Goal: Information Seeking & Learning: Learn about a topic

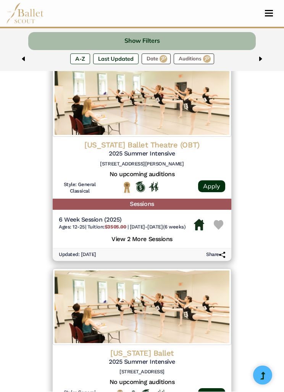
scroll to position [982, 0]
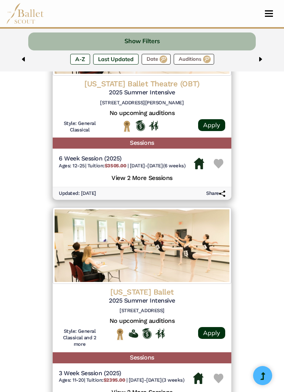
click at [171, 291] on div "Colorado Ballet 2025 Summer Intensive 1075 Santa Fe Dr, Denver, CO 80204" at bounding box center [142, 302] width 167 height 31
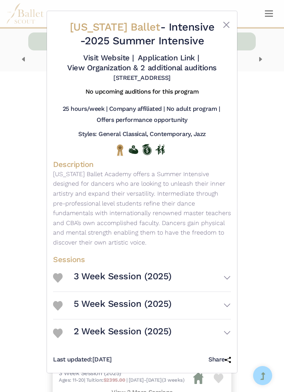
click at [220, 281] on button "3 Week Session (2025)" at bounding box center [152, 278] width 157 height 21
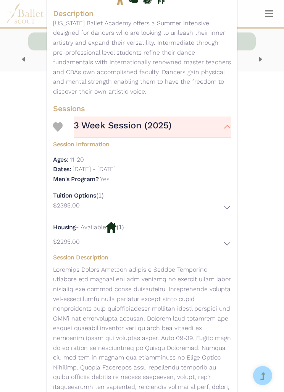
scroll to position [156, 0]
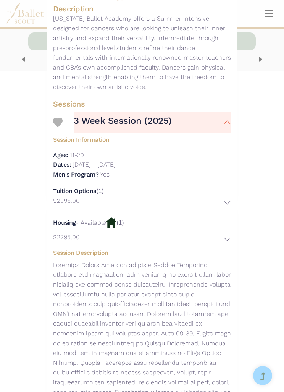
click at [226, 240] on button "$2295.00" at bounding box center [142, 239] width 178 height 14
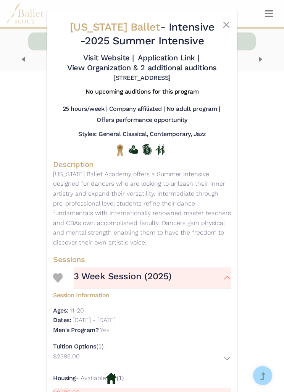
scroll to position [0, 0]
click at [230, 22] on button "Close" at bounding box center [226, 24] width 9 height 9
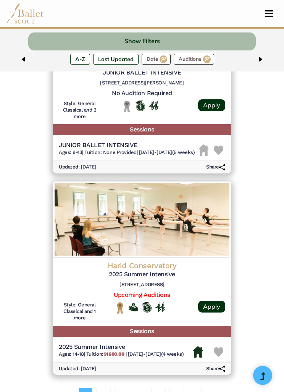
scroll to position [1834, 0]
click at [105, 388] on link "02" at bounding box center [103, 395] width 15 height 15
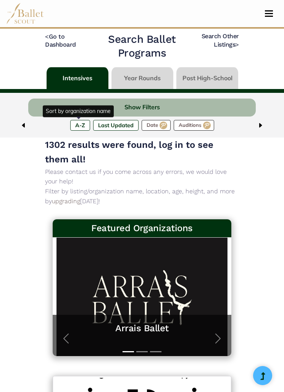
click at [79, 120] on label "A-Z" at bounding box center [80, 125] width 20 height 11
click at [79, 121] on label "A-Z" at bounding box center [80, 125] width 20 height 11
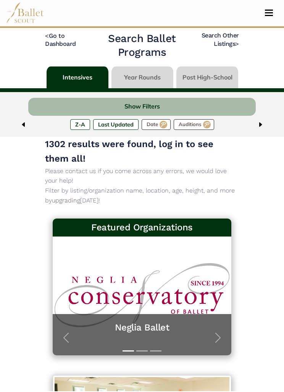
scroll to position [1, 0]
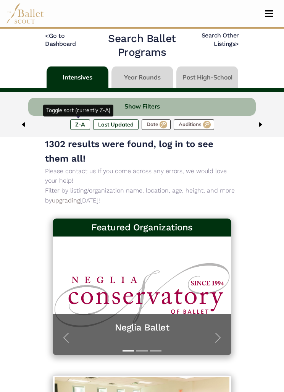
click at [80, 118] on div at bounding box center [78, 117] width 5 height 2
click at [81, 123] on label "Z-A ↓" at bounding box center [80, 124] width 20 height 11
click at [78, 117] on div "Show Filters Z-A ↓ Last Updated Date Upcoming Auditions" at bounding box center [142, 114] width 284 height 45
click at [80, 124] on label "Z-A ↓" at bounding box center [80, 124] width 20 height 11
click at [80, 125] on label "Z-A ↓" at bounding box center [80, 124] width 20 height 11
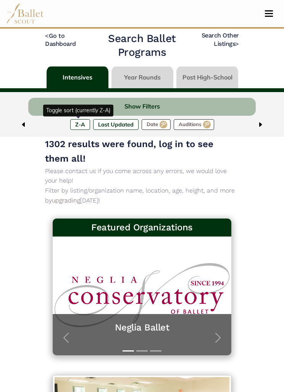
click at [39, 16] on img at bounding box center [25, 13] width 38 height 21
click at [63, 42] on link "< Go to Dashboard" at bounding box center [60, 39] width 31 height 15
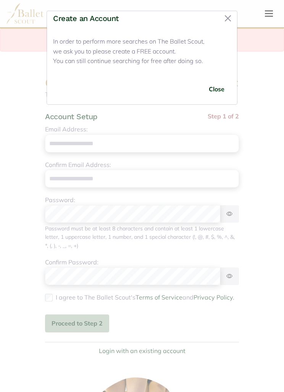
click at [232, 17] on button "Close" at bounding box center [228, 18] width 12 height 12
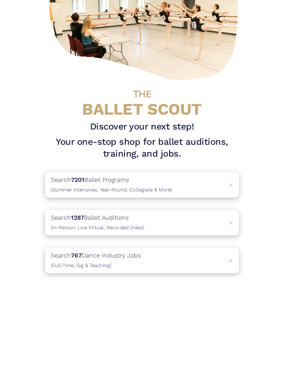
scroll to position [94, 0]
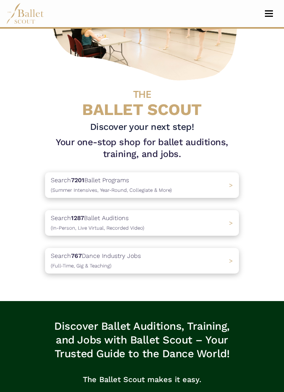
click at [224, 178] on div "Search 7201 Ballet Programs (Summer Intensives, Year-Round, Collegiate & More) >" at bounding box center [142, 185] width 194 height 26
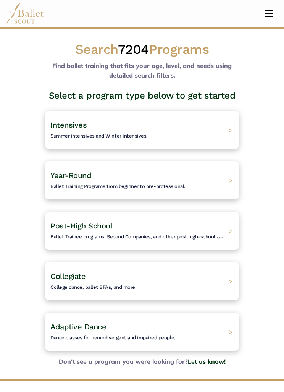
click at [192, 127] on div "Intensives Summer intensives and Winter intensives. >" at bounding box center [142, 130] width 194 height 38
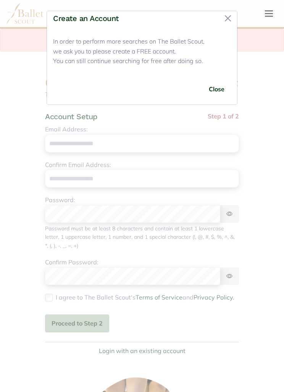
click at [230, 13] on button "Close" at bounding box center [228, 18] width 12 height 12
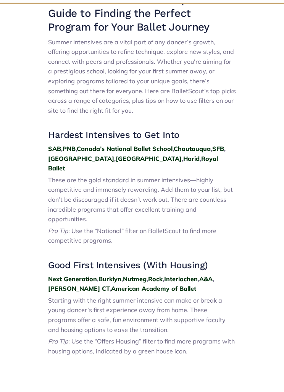
scroll to position [244, 0]
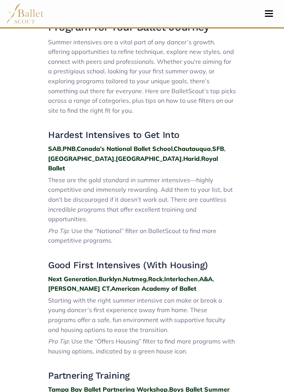
click at [142, 285] on strong "American Academy of Ballet" at bounding box center [153, 289] width 85 height 8
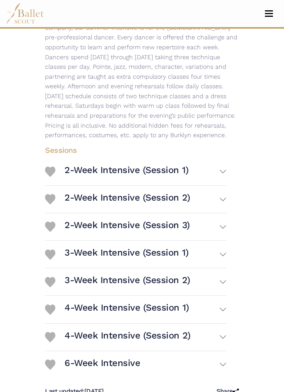
scroll to position [179, 0]
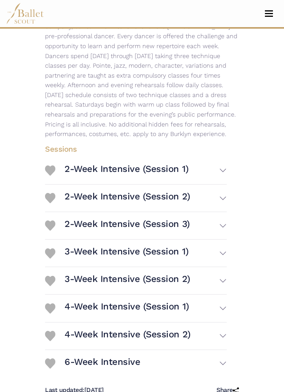
click at [219, 304] on button "4-Week Intensive (Session 1)" at bounding box center [146, 308] width 162 height 21
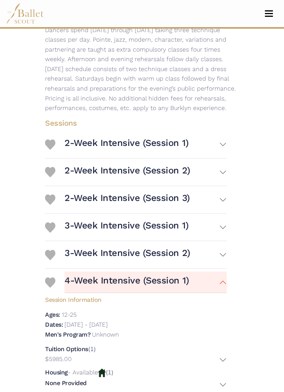
scroll to position [344, 0]
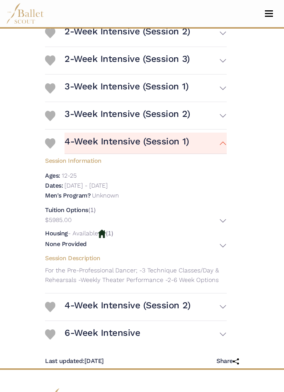
click at [227, 244] on button "None Provided" at bounding box center [136, 245] width 182 height 11
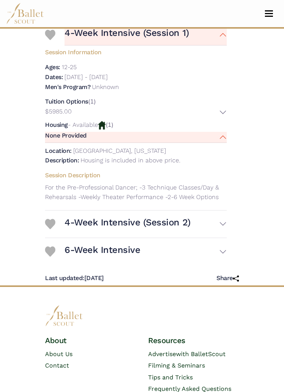
scroll to position [467, 0]
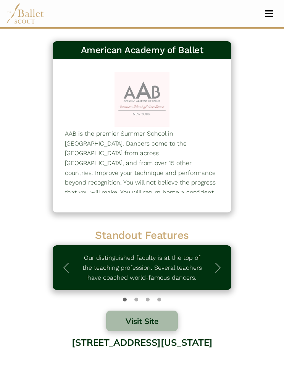
click at [157, 266] on p "Our distinguished faculty is at the top of the teaching profession. Several tea…" at bounding box center [142, 267] width 125 height 29
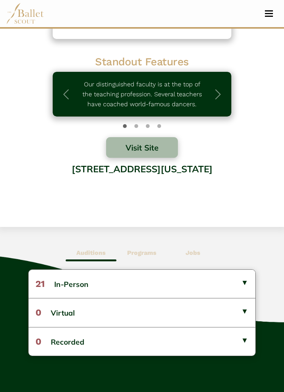
scroll to position [178, 0]
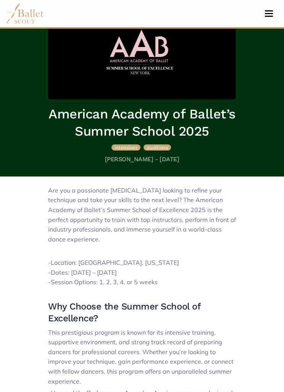
scroll to position [50, 0]
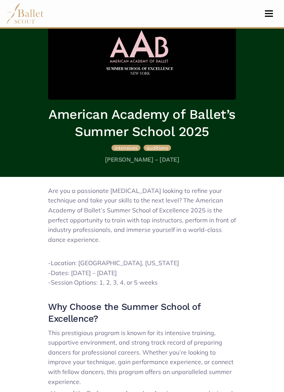
click at [129, 144] on link "intensives" at bounding box center [127, 148] width 31 height 8
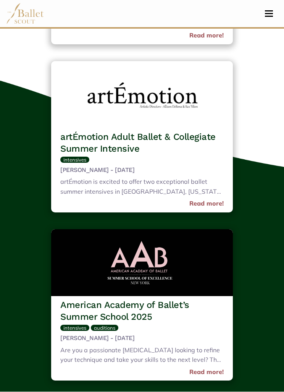
scroll to position [746, 0]
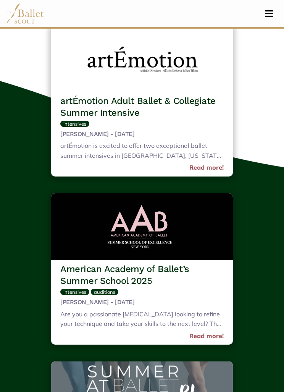
click at [161, 310] on div "Are you a passionate ballet dancer looking to refine your technique and take yo…" at bounding box center [142, 320] width 164 height 21
click at [187, 310] on div "Are you a passionate ballet dancer looking to refine your technique and take yo…" at bounding box center [142, 320] width 164 height 21
click at [164, 263] on h3 "American Academy of Ballet’s Summer School 2025" at bounding box center [142, 275] width 164 height 24
click at [174, 242] on img at bounding box center [142, 226] width 182 height 67
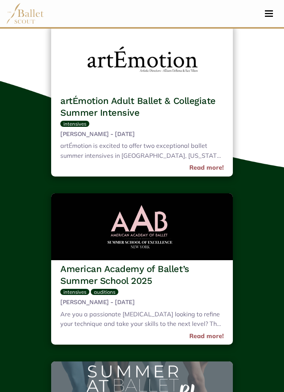
click at [190, 287] on div "intensives auditions" at bounding box center [142, 293] width 164 height 13
click at [208, 287] on div "intensives auditions" at bounding box center [142, 293] width 164 height 13
click at [223, 310] on div "Are you a passionate ballet dancer looking to refine your technique and take yo…" at bounding box center [142, 320] width 164 height 21
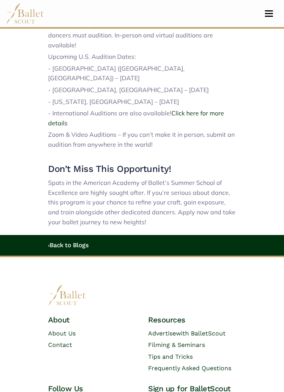
scroll to position [504, 0]
